Goal: Information Seeking & Learning: Compare options

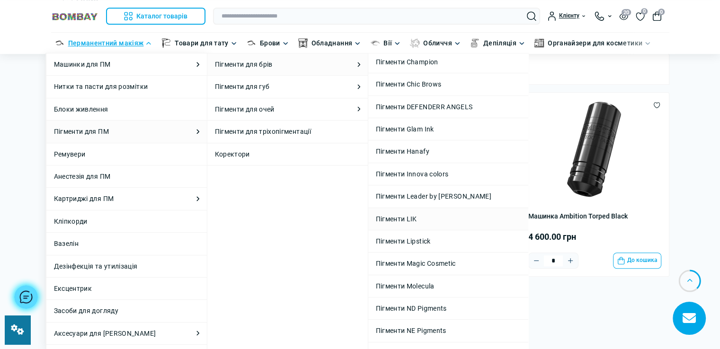
scroll to position [142, 0]
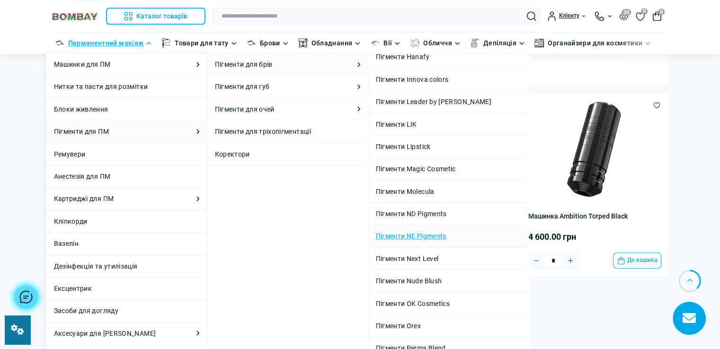
click at [427, 232] on link "Пігменти NE Pigments" at bounding box center [448, 236] width 145 height 10
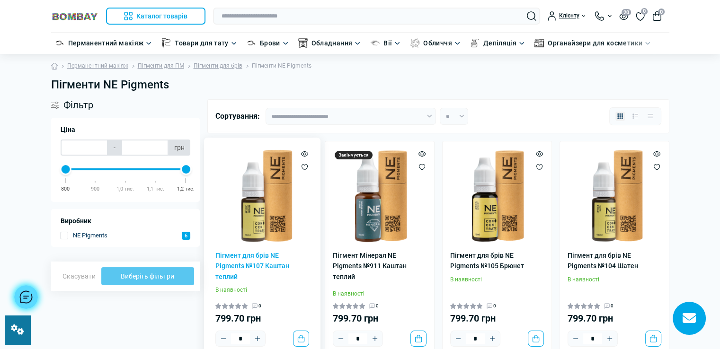
click at [284, 223] on img at bounding box center [262, 196] width 94 height 94
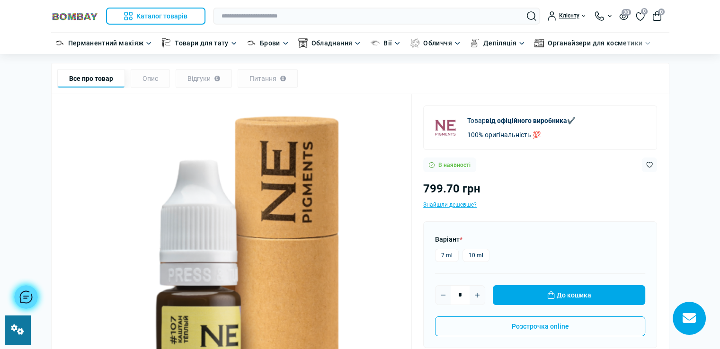
scroll to position [95, 0]
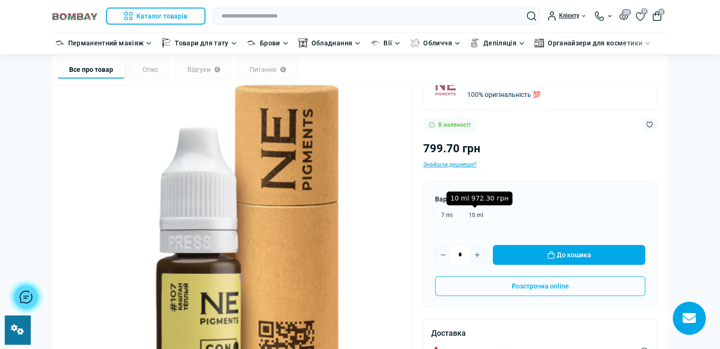
click at [475, 215] on label "10 ml" at bounding box center [476, 215] width 27 height 13
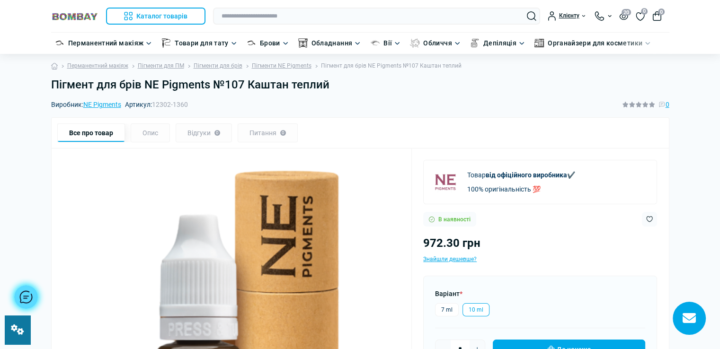
click at [330, 88] on h1 "Пігмент для брів NE Pigments №107 Каштан теплий" at bounding box center [360, 85] width 618 height 14
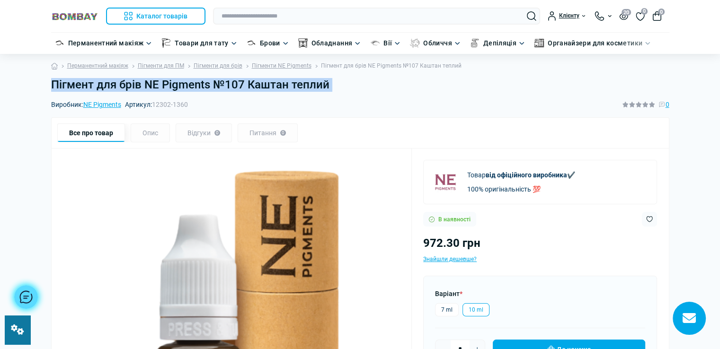
click at [330, 88] on h1 "Пігмент для брів NE Pigments №107 Каштан теплий" at bounding box center [360, 85] width 618 height 14
copy main "Пігмент для брів NE Pigments №107 Каштан теплий"
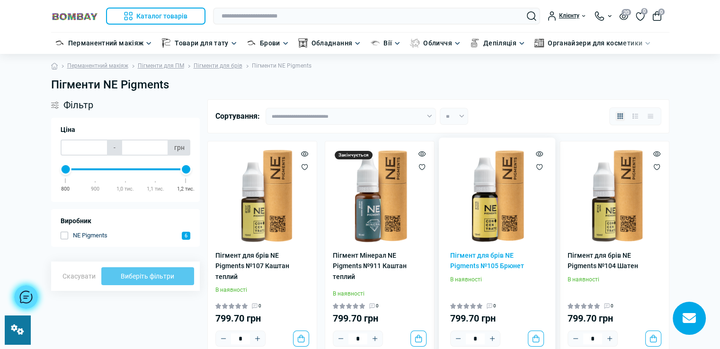
click at [489, 223] on img at bounding box center [497, 196] width 94 height 94
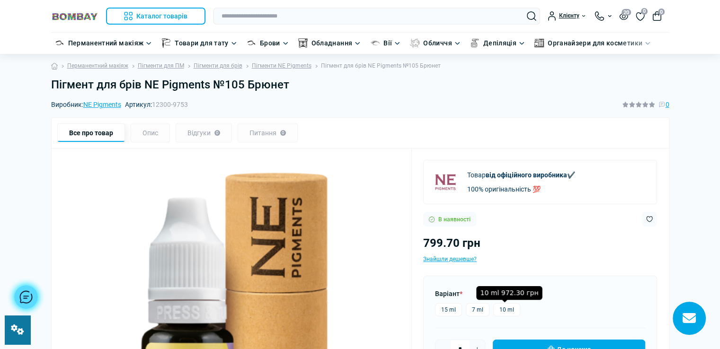
click at [504, 308] on label "10 ml" at bounding box center [506, 310] width 27 height 13
click at [292, 83] on h1 "Пігмент для брів NE Pigments №105 Брюнет" at bounding box center [360, 85] width 618 height 14
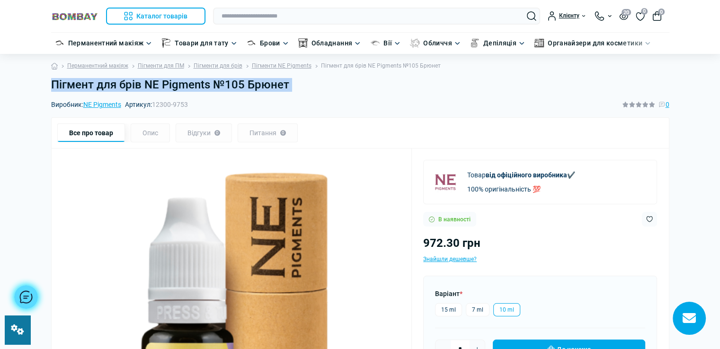
click at [292, 83] on h1 "Пігмент для брів NE Pigments №105 Брюнет" at bounding box center [360, 85] width 618 height 14
copy main "Пігмент для брів NE Pigments №105 Брюнет"
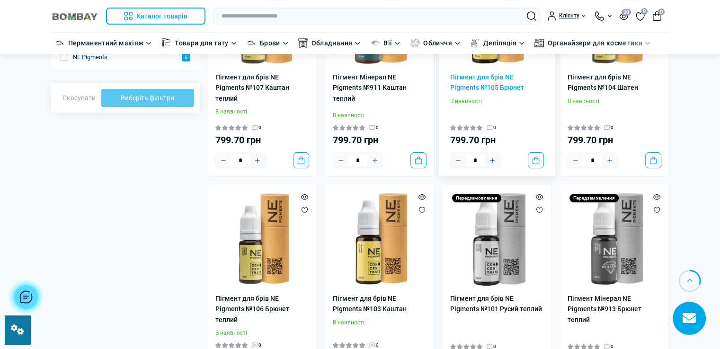
scroll to position [189, 0]
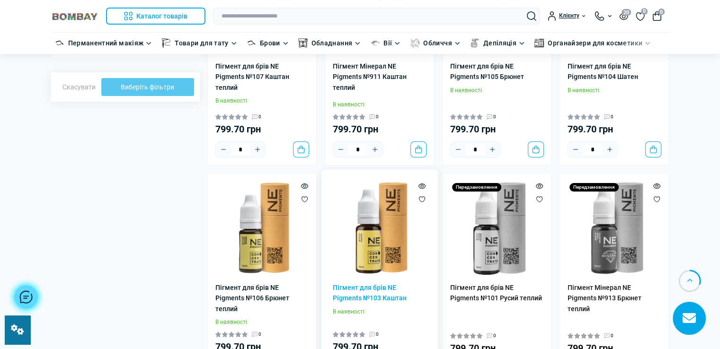
click at [395, 237] on img at bounding box center [380, 228] width 94 height 94
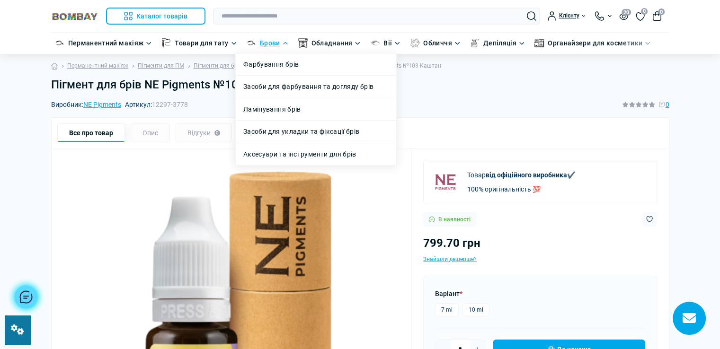
click at [479, 307] on label "10 ml" at bounding box center [476, 310] width 27 height 13
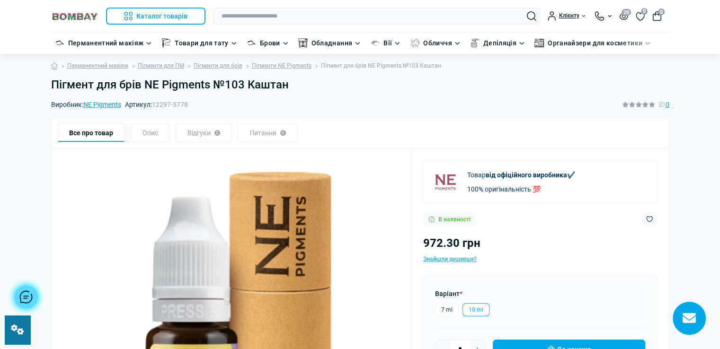
click at [290, 86] on h1 "Пігмент для брів NE Pigments №103 Каштан" at bounding box center [360, 85] width 618 height 14
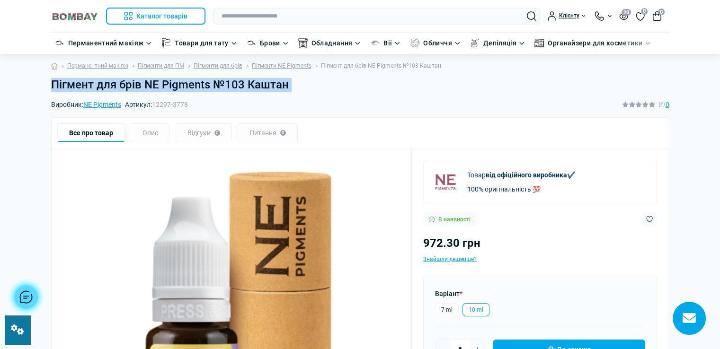
click at [290, 86] on h1 "Пігмент для брів NE Pigments №103 Каштан" at bounding box center [360, 85] width 618 height 14
copy main "Пігмент для брів NE Pigments №103 Каштан"
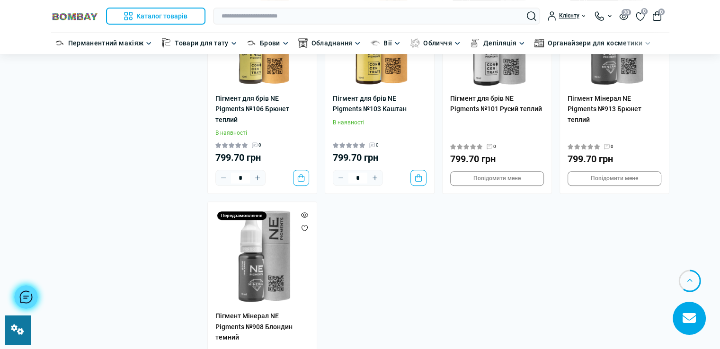
scroll to position [284, 0]
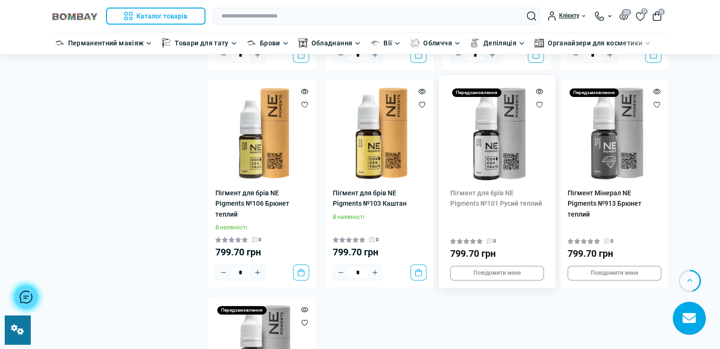
click at [511, 135] on img at bounding box center [497, 134] width 94 height 94
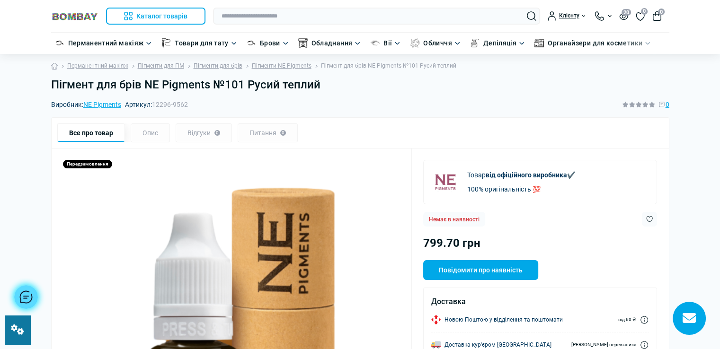
click at [322, 86] on h1 "Пігмент для брів NE Pigments №101 Русий теплий" at bounding box center [360, 85] width 618 height 14
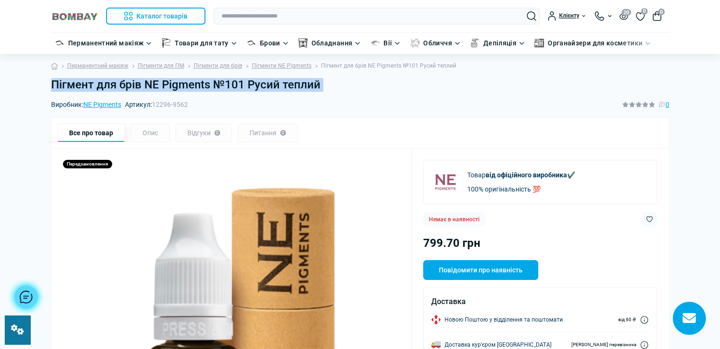
click at [322, 86] on h1 "Пігмент для брів NE Pigments №101 Русий теплий" at bounding box center [360, 85] width 618 height 14
copy main "Пігмент для брів NE Pigments №101 Русий теплий"
